Goal: Task Accomplishment & Management: Use online tool/utility

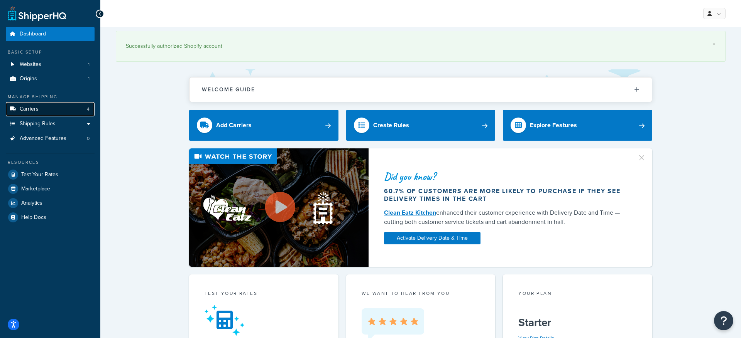
click at [42, 111] on link "Carriers 4" at bounding box center [50, 109] width 89 height 14
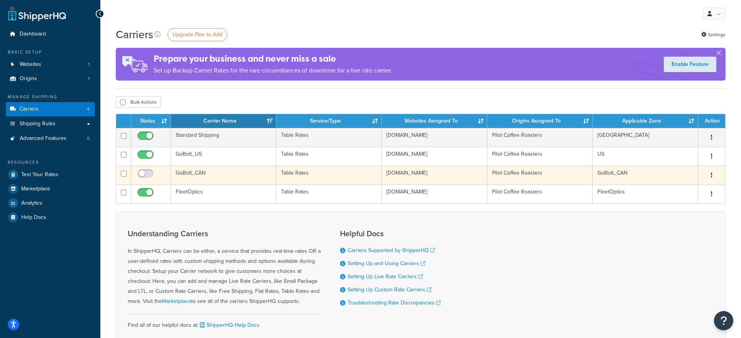
click at [712, 175] on icon "button" at bounding box center [712, 174] width 2 height 5
click at [676, 208] on link "Delete" at bounding box center [680, 207] width 61 height 16
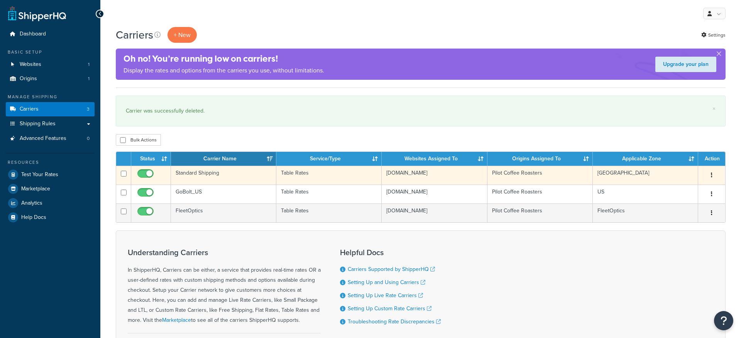
drag, startPoint x: 712, startPoint y: 176, endPoint x: 677, endPoint y: 176, distance: 34.3
click at [712, 176] on icon "button" at bounding box center [712, 174] width 2 height 5
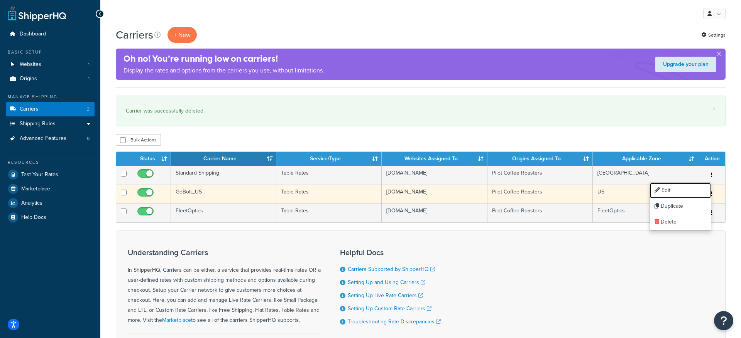
click at [674, 191] on link "Edit" at bounding box center [680, 191] width 61 height 16
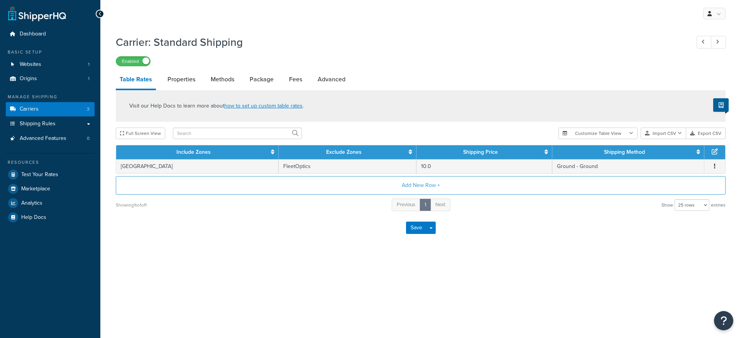
select select "25"
click at [65, 111] on link "Carriers 3" at bounding box center [50, 109] width 89 height 14
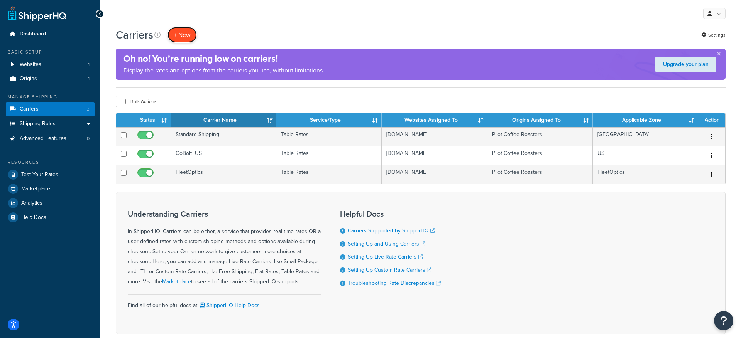
click at [179, 34] on button "+ New" at bounding box center [181, 35] width 29 height 16
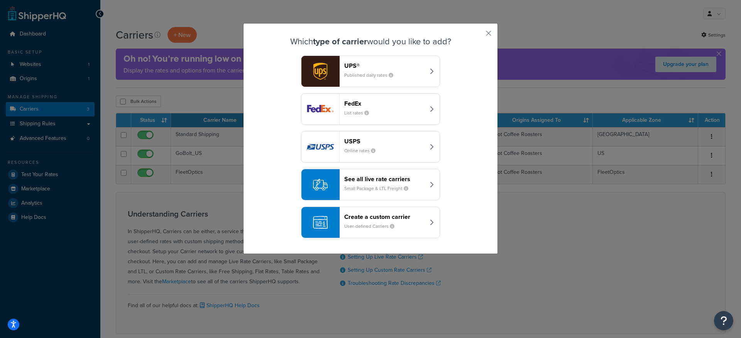
click at [369, 228] on small "User-defined Carriers" at bounding box center [372, 226] width 56 height 7
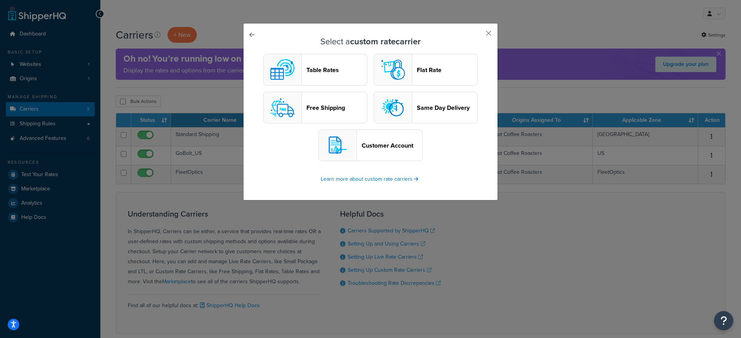
click at [320, 108] on header "Free Shipping" at bounding box center [336, 107] width 61 height 7
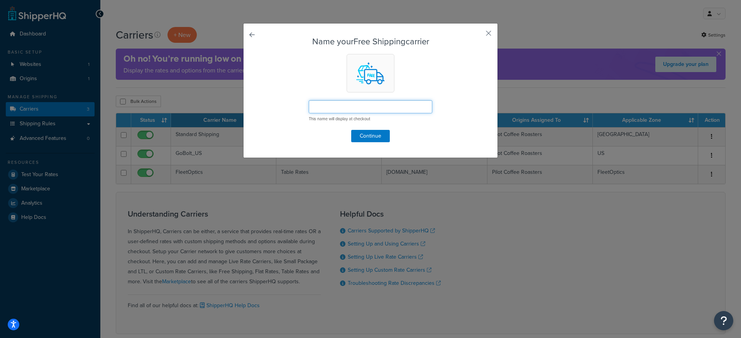
click at [332, 109] on input "text" at bounding box center [370, 106] width 123 height 13
type input "S"
type input "N"
type input "Standard Shipping NZ"
click at [364, 138] on button "Continue" at bounding box center [370, 136] width 39 height 12
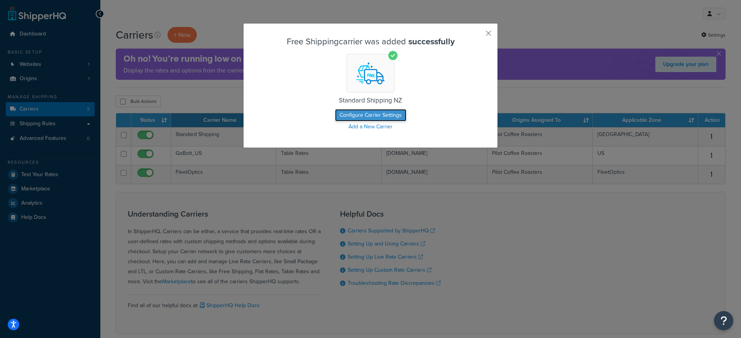
click at [357, 114] on button "Configure Carrier Settings" at bounding box center [370, 115] width 71 height 12
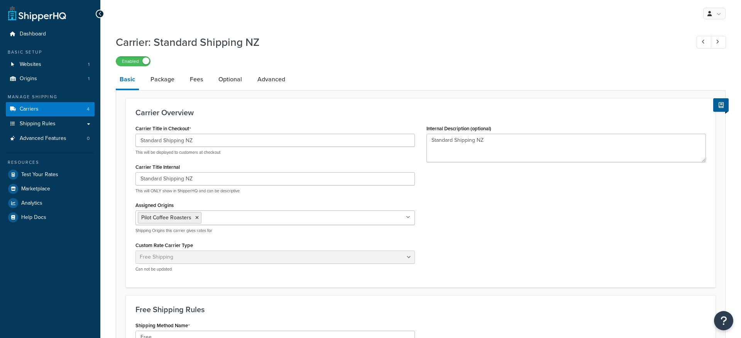
select select "free"
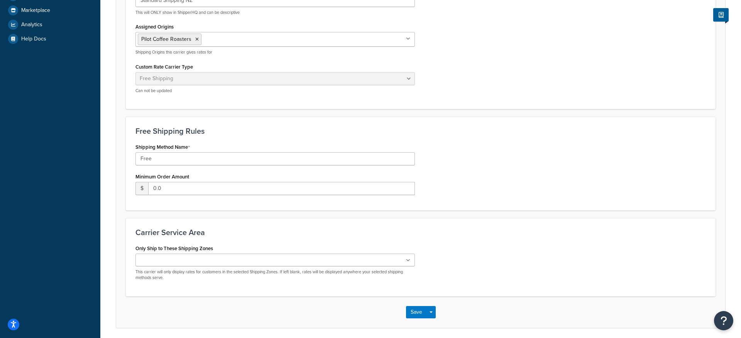
scroll to position [208, 0]
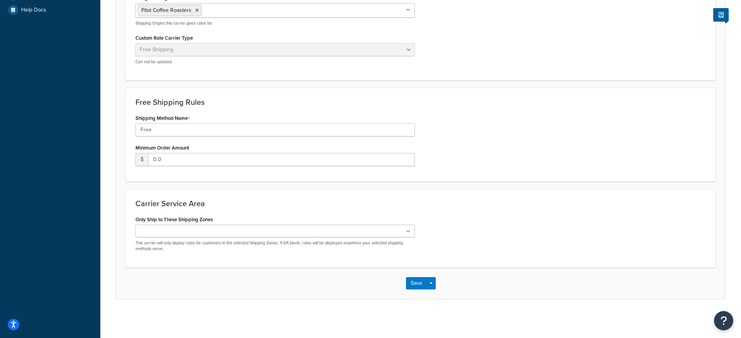
click at [187, 235] on input "Only Ship to These Shipping Zones" at bounding box center [172, 232] width 68 height 8
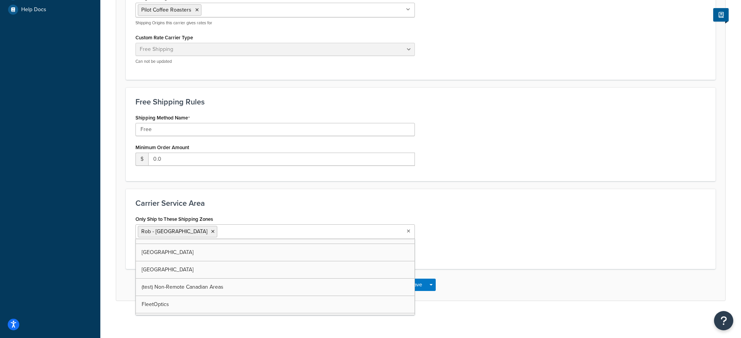
scroll to position [65, 0]
click at [296, 198] on div "Carrier Service Area Only Ship to These Shipping Zones Rob - NZ US 48 US APO US…" at bounding box center [420, 229] width 589 height 80
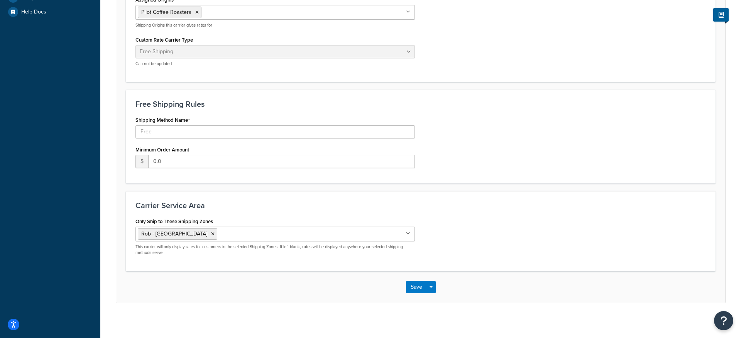
scroll to position [210, 0]
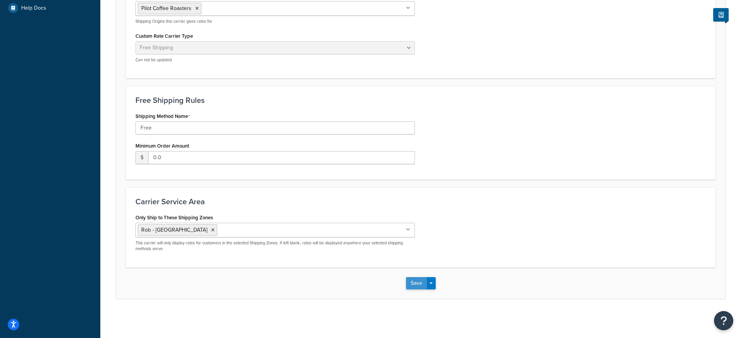
click at [412, 286] on button "Save" at bounding box center [416, 283] width 21 height 12
